Goal: Check status

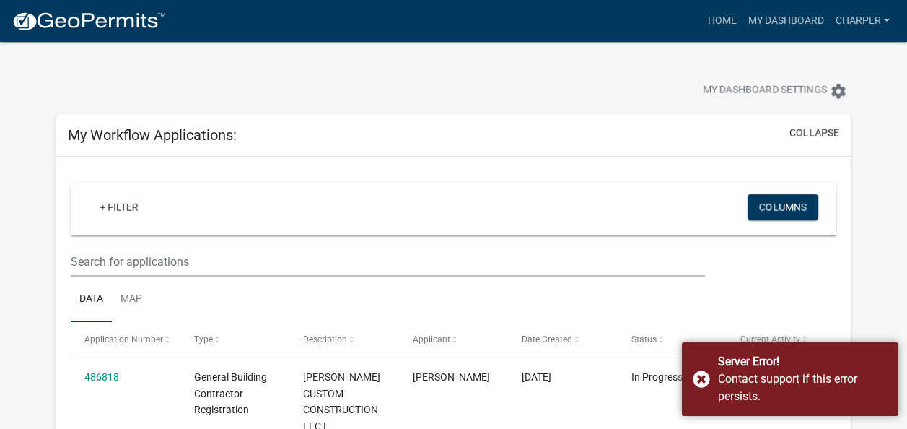
scroll to position [154, 0]
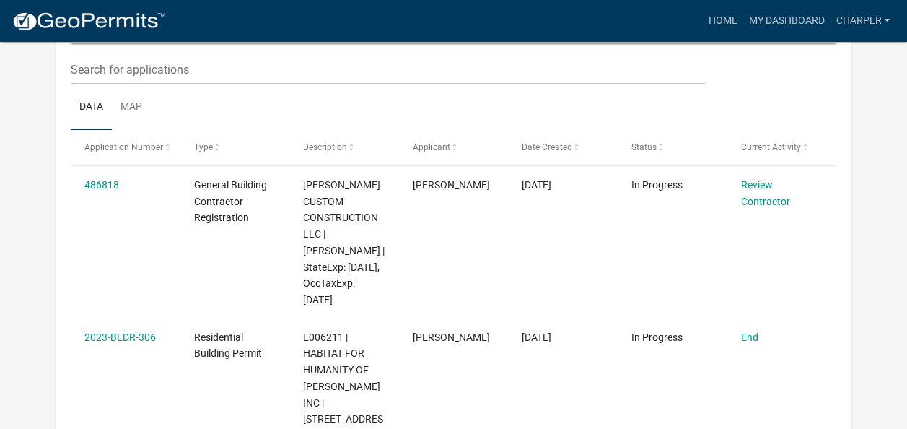
scroll to position [202, 0]
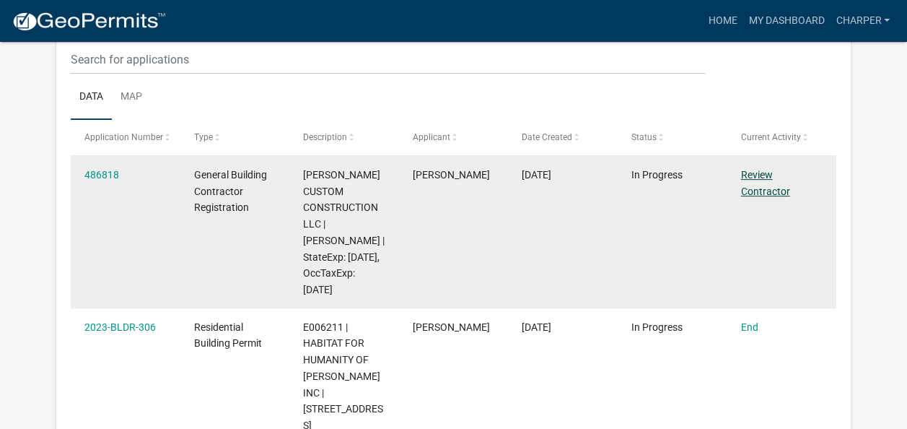
click at [764, 193] on link "Review Contractor" at bounding box center [764, 183] width 49 height 28
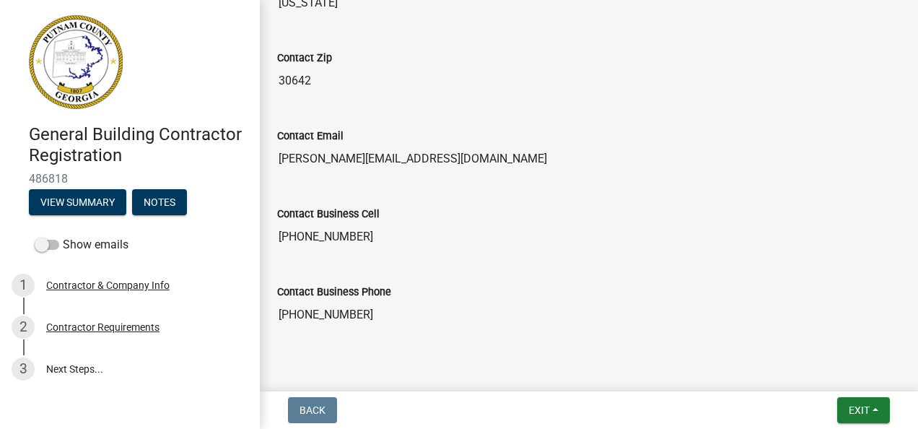
scroll to position [850, 0]
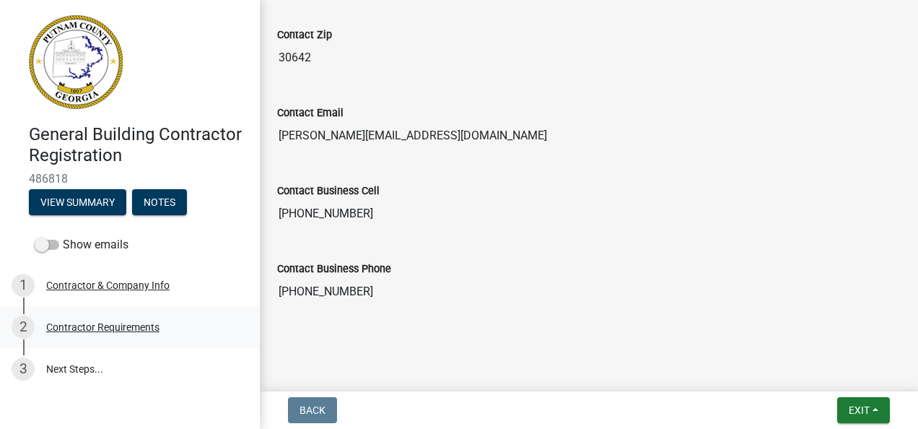
click at [120, 328] on div "Contractor Requirements" at bounding box center [102, 327] width 113 height 10
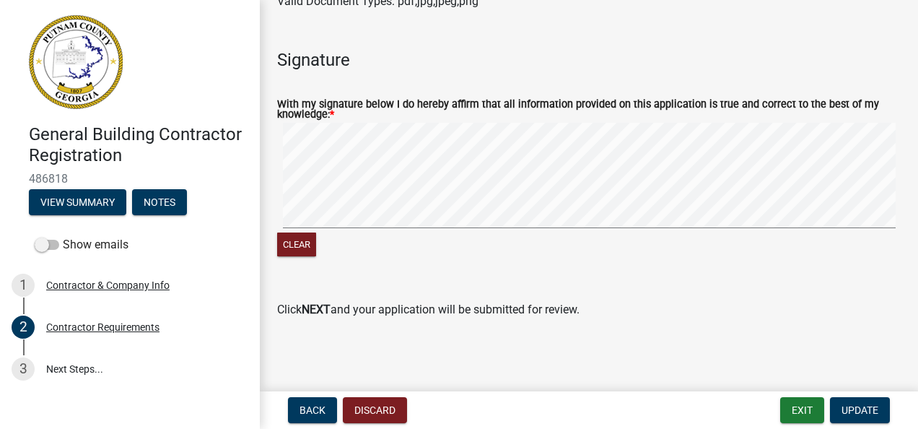
scroll to position [846, 0]
click at [81, 368] on link "3 Next Steps..." at bounding box center [130, 369] width 260 height 42
